Goal: Complete application form: Complete application form

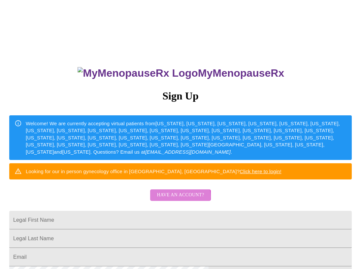
click at [171, 199] on span "Have an account?" at bounding box center [180, 195] width 47 height 8
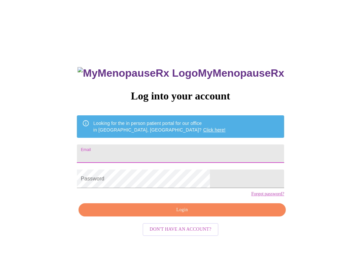
click at [150, 146] on input "Email" at bounding box center [180, 153] width 207 height 18
type input "[EMAIL_ADDRESS][DOMAIN_NAME]"
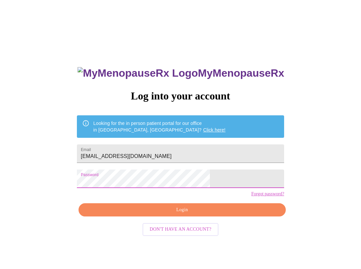
click at [186, 214] on span "Login" at bounding box center [182, 210] width 192 height 8
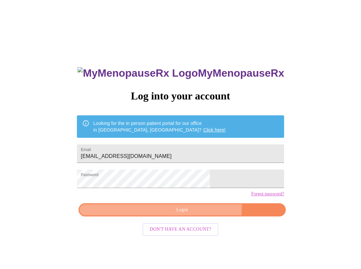
click at [197, 214] on span "Login" at bounding box center [182, 210] width 192 height 8
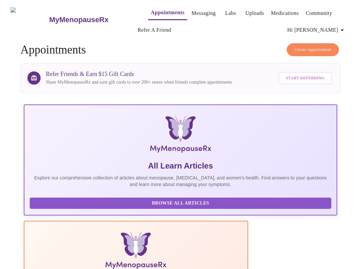
click at [345, 29] on icon "button" at bounding box center [342, 30] width 8 height 8
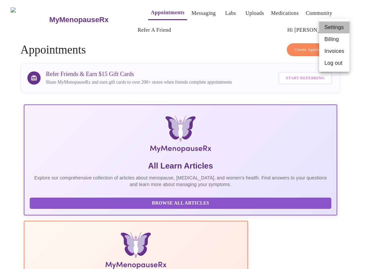
click at [342, 26] on li "Settings" at bounding box center [334, 27] width 30 height 12
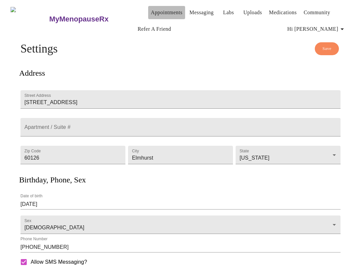
click at [151, 10] on link "Appointments" at bounding box center [167, 12] width 32 height 9
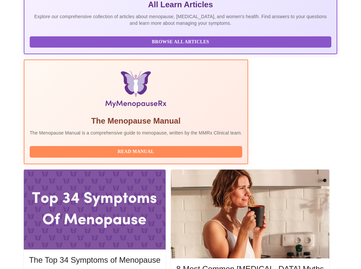
scroll to position [166, 0]
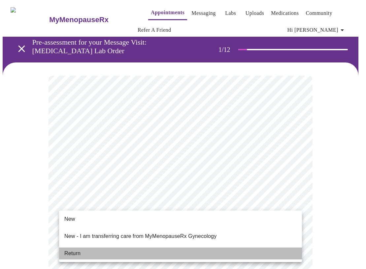
click at [113, 247] on li "Return" at bounding box center [180, 253] width 243 height 12
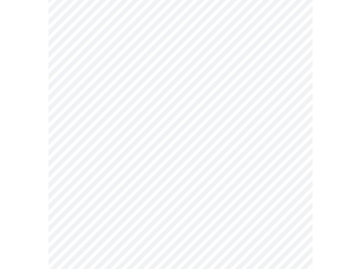
scroll to position [341, 0]
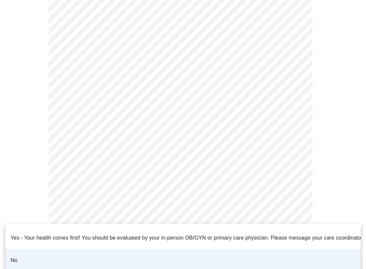
click at [120, 252] on li "No" at bounding box center [183, 260] width 356 height 22
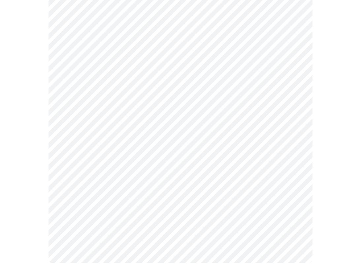
scroll to position [0, 0]
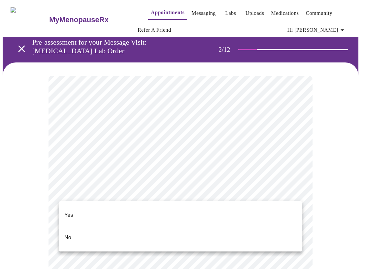
click at [275, 206] on li "Yes" at bounding box center [180, 215] width 243 height 22
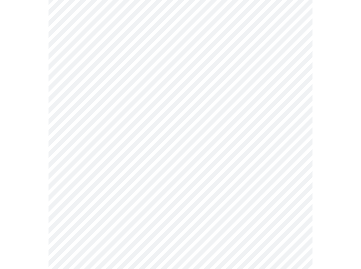
scroll to position [312, 0]
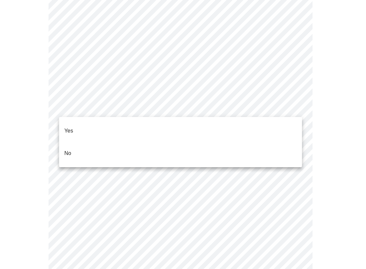
click at [239, 106] on body "MyMenopauseRx Appointments Messaging Labs Uploads Medications Community Refer a…" at bounding box center [183, 159] width 361 height 937
click at [227, 124] on li "Yes" at bounding box center [180, 131] width 243 height 22
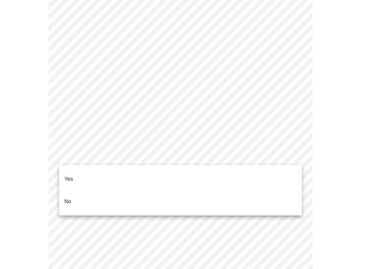
click at [210, 155] on body "MyMenopauseRx Appointments Messaging Labs Uploads Medications Community Refer a…" at bounding box center [183, 158] width 361 height 934
click at [200, 170] on li "Yes" at bounding box center [180, 179] width 243 height 22
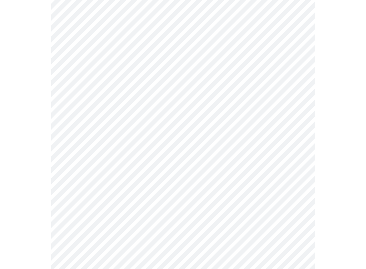
click at [190, 206] on body "MyMenopauseRx Appointments Messaging Labs Uploads Medications Community Refer a…" at bounding box center [183, 156] width 361 height 930
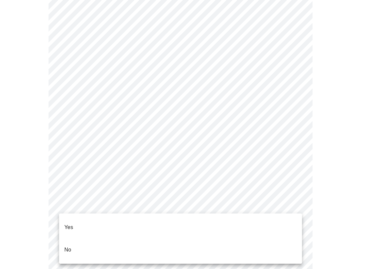
click at [179, 217] on li "Yes" at bounding box center [180, 227] width 243 height 22
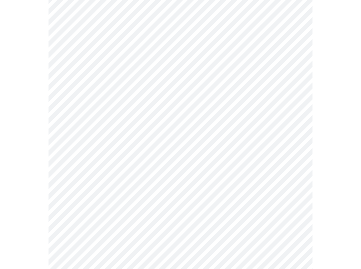
scroll to position [457, 0]
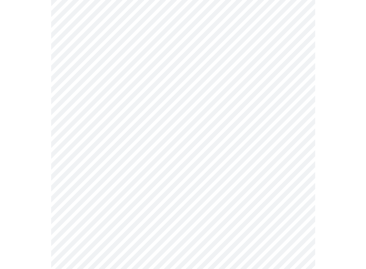
click at [126, 106] on body "MyMenopauseRx Appointments Messaging Labs Uploads Medications Community Refer a…" at bounding box center [183, 9] width 361 height 926
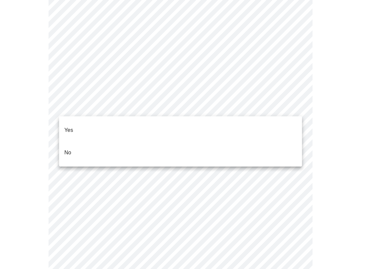
click at [106, 119] on li "Yes" at bounding box center [180, 130] width 243 height 22
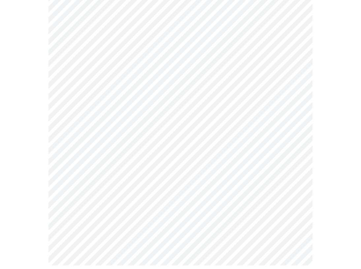
scroll to position [645, 0]
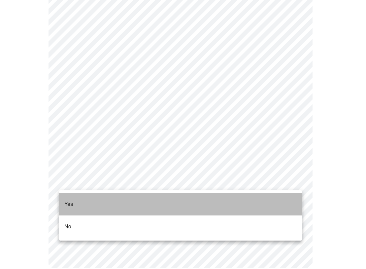
click at [99, 196] on li "Yes" at bounding box center [180, 204] width 243 height 22
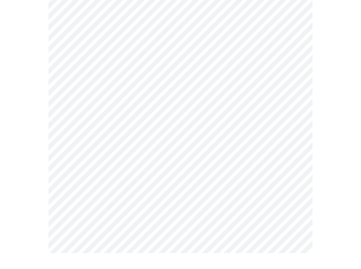
scroll to position [0, 0]
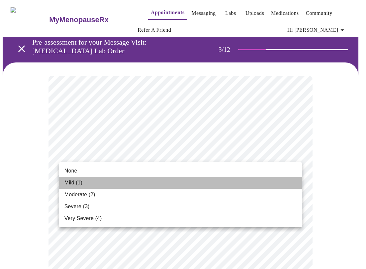
click at [285, 183] on li "Mild (1)" at bounding box center [180, 183] width 243 height 12
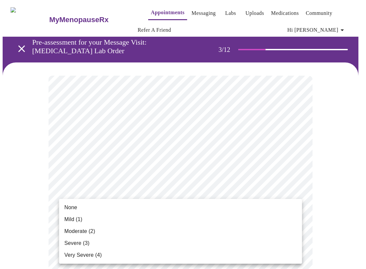
click at [278, 212] on li "None" at bounding box center [180, 207] width 243 height 12
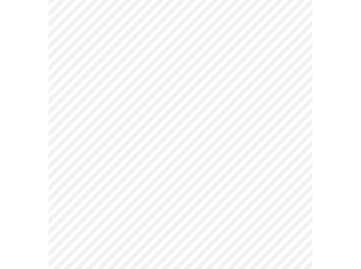
scroll to position [133, 0]
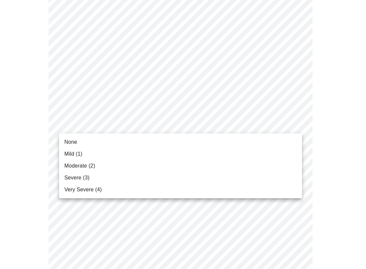
click at [232, 189] on li "Very Severe (4)" at bounding box center [180, 190] width 243 height 12
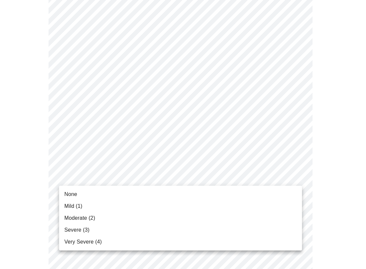
click at [220, 222] on li "Moderate (2)" at bounding box center [180, 218] width 243 height 12
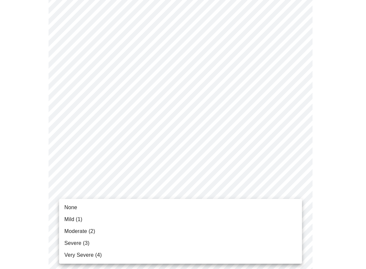
click at [213, 242] on li "Severe (3)" at bounding box center [180, 243] width 243 height 12
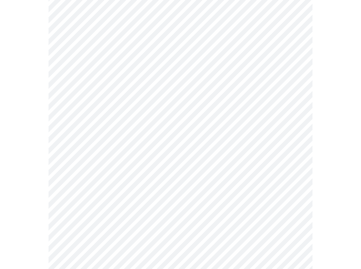
scroll to position [300, 0]
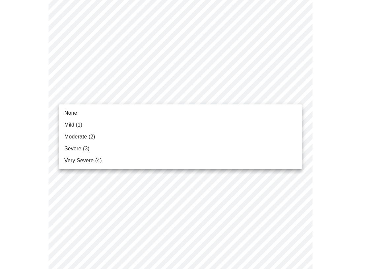
click at [241, 98] on body "MyMenopauseRx Appointments Messaging Labs Uploads Medications Community Refer a…" at bounding box center [183, 124] width 361 height 844
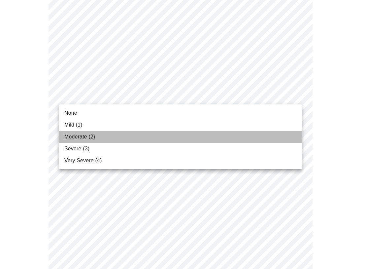
click at [231, 133] on li "Moderate (2)" at bounding box center [180, 137] width 243 height 12
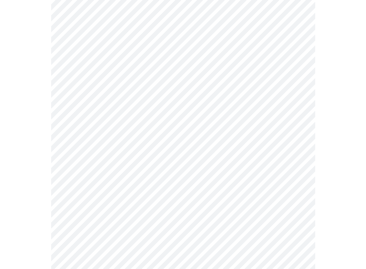
click at [227, 144] on body "MyMenopauseRx Appointments Messaging Labs Uploads Medications Community Refer a…" at bounding box center [183, 119] width 361 height 835
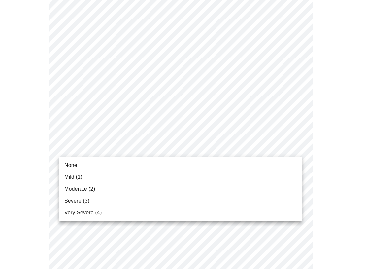
click at [211, 195] on li "Severe (3)" at bounding box center [180, 201] width 243 height 12
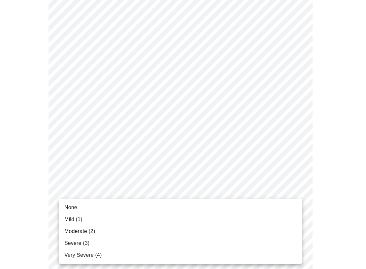
click at [210, 200] on body "MyMenopauseRx Appointments Messaging Labs Uploads Medications Community Refer a…" at bounding box center [183, 115] width 361 height 826
click at [207, 220] on li "Mild (1)" at bounding box center [180, 219] width 243 height 12
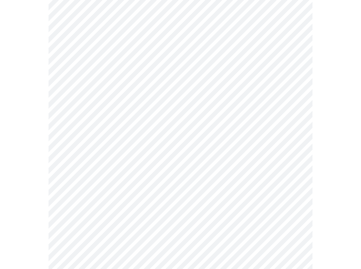
scroll to position [407, 0]
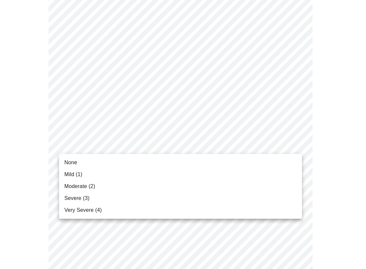
click at [265, 148] on body "MyMenopauseRx Appointments Messaging Labs Uploads Medications Community Refer a…" at bounding box center [183, 3] width 361 height 817
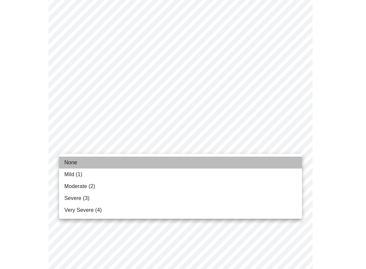
click at [253, 158] on li "None" at bounding box center [180, 163] width 243 height 12
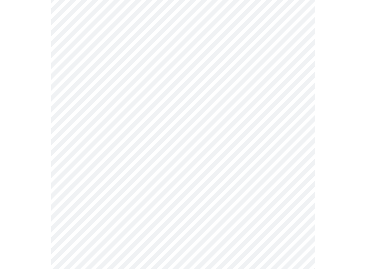
scroll to position [535, 0]
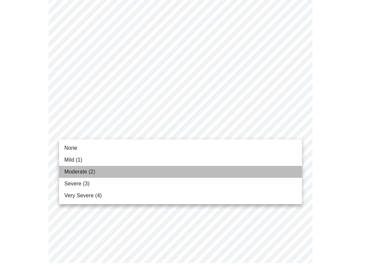
click at [206, 169] on li "Moderate (2)" at bounding box center [180, 172] width 243 height 12
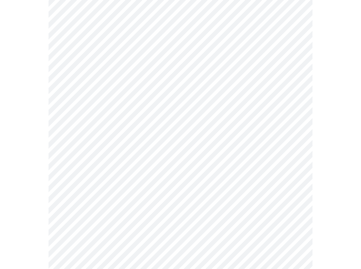
scroll to position [474, 0]
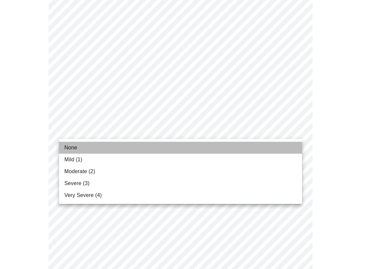
click at [222, 143] on li "None" at bounding box center [180, 148] width 243 height 12
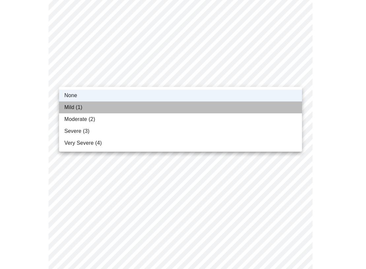
click at [261, 103] on li "Mild (1)" at bounding box center [180, 107] width 243 height 12
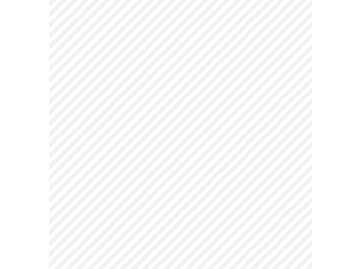
scroll to position [365, 0]
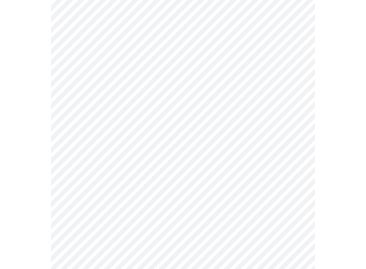
click at [295, 138] on body "MyMenopauseRx Appointments Messaging Labs Uploads Medications Community Refer a…" at bounding box center [183, 33] width 361 height 791
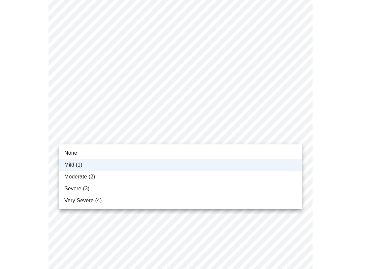
click at [278, 172] on li "Moderate (2)" at bounding box center [180, 177] width 243 height 12
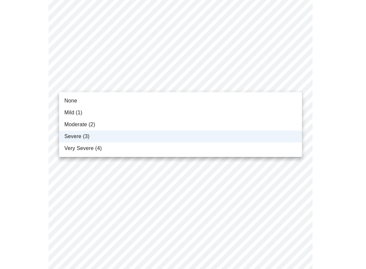
click at [297, 88] on body "MyMenopauseRx Appointments Messaging Labs Uploads Medications Community Refer a…" at bounding box center [183, 33] width 361 height 791
click at [277, 150] on li "Very Severe (4)" at bounding box center [180, 148] width 243 height 12
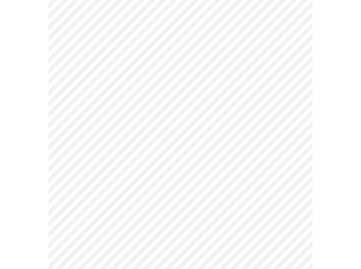
scroll to position [246, 0]
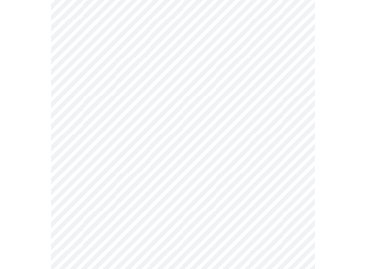
click at [260, 150] on body "MyMenopauseRx Appointments Messaging Labs Uploads Medications Community Refer a…" at bounding box center [183, 152] width 361 height 791
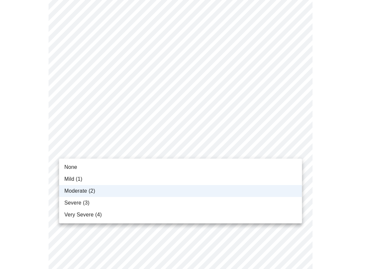
click at [239, 198] on li "Severe (3)" at bounding box center [180, 203] width 243 height 12
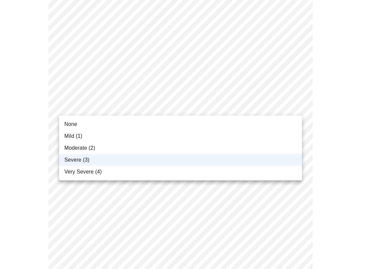
click at [266, 103] on body "MyMenopauseRx Appointments Messaging Labs Uploads Medications Community Refer a…" at bounding box center [183, 152] width 361 height 791
click at [266, 103] on div at bounding box center [183, 134] width 366 height 269
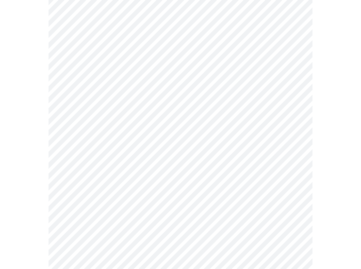
scroll to position [366, 0]
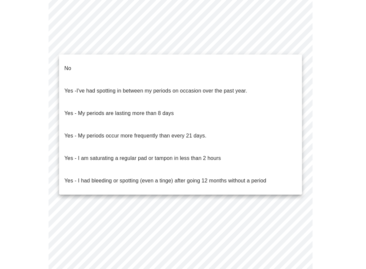
click at [251, 47] on div at bounding box center [183, 134] width 366 height 269
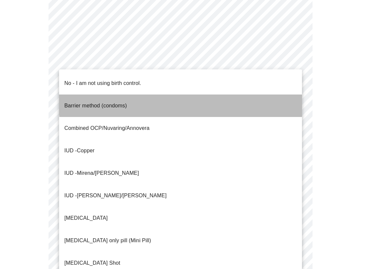
click at [212, 95] on li "Barrier method (condoms)" at bounding box center [180, 105] width 243 height 22
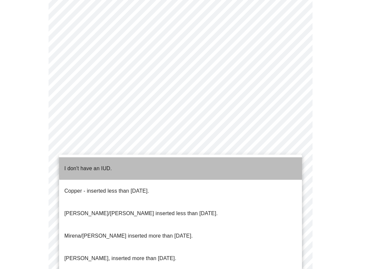
click at [189, 160] on li "I don't have an IUD." at bounding box center [180, 168] width 243 height 22
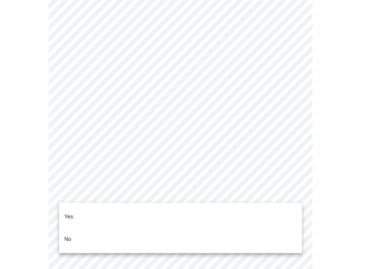
click at [174, 211] on li "Yes" at bounding box center [180, 216] width 243 height 22
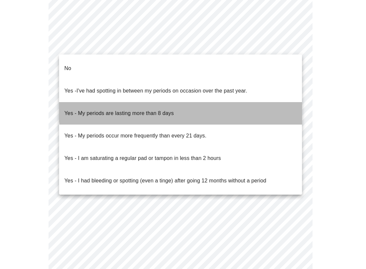
click at [223, 102] on li "Yes - My periods are lasting more than 8 days" at bounding box center [180, 113] width 243 height 22
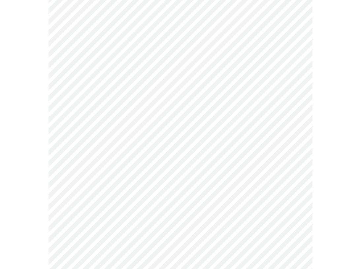
scroll to position [89, 0]
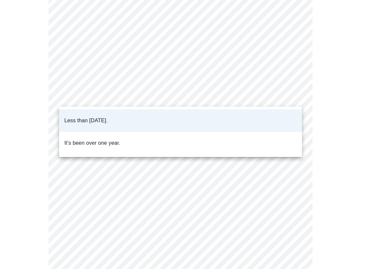
click at [248, 91] on body "MyMenopauseRx Appointments Messaging Labs Uploads Medications Community Refer a…" at bounding box center [183, 165] width 361 height 502
click at [239, 116] on li "Less than [DATE]." at bounding box center [180, 120] width 243 height 22
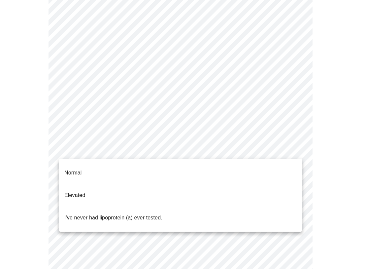
click at [229, 146] on body "MyMenopauseRx Appointments Messaging Labs Uploads Medications Community Refer a…" at bounding box center [183, 165] width 361 height 502
click at [229, 146] on div at bounding box center [183, 134] width 366 height 269
click at [229, 146] on body "MyMenopauseRx Appointments Messaging Labs Uploads Medications Community Refer a…" at bounding box center [183, 165] width 361 height 502
click at [208, 206] on li "I've never had lipoprotein (a) ever tested." at bounding box center [180, 217] width 243 height 22
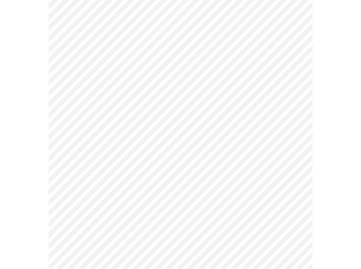
scroll to position [1804, 0]
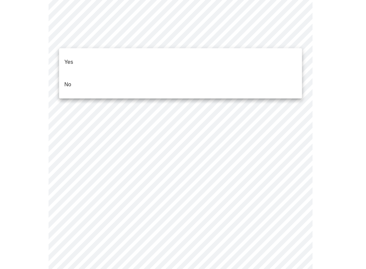
click at [217, 74] on li "No" at bounding box center [180, 84] width 243 height 22
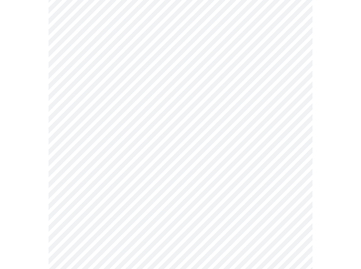
scroll to position [284, 0]
drag, startPoint x: 360, startPoint y: 177, endPoint x: 352, endPoint y: 230, distance: 53.1
click at [352, 231] on div at bounding box center [181, 64] width 356 height 571
click at [344, 195] on div at bounding box center [181, 64] width 356 height 571
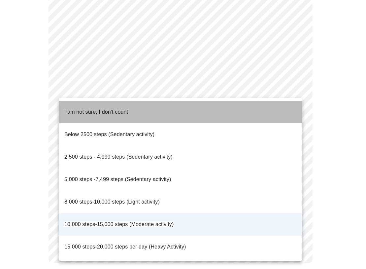
click at [269, 108] on li "I am not sure, I don't count" at bounding box center [180, 112] width 243 height 22
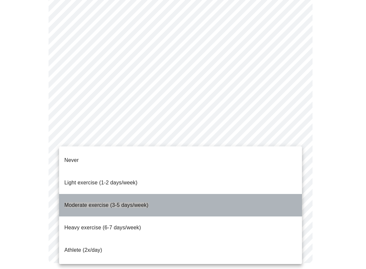
click at [219, 194] on li "Moderate exercise (3-5 days/week)" at bounding box center [180, 205] width 243 height 22
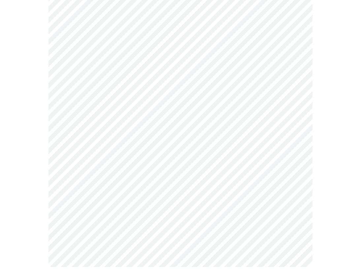
scroll to position [553, 0]
